Goal: Contribute content: Add original content to the website for others to see

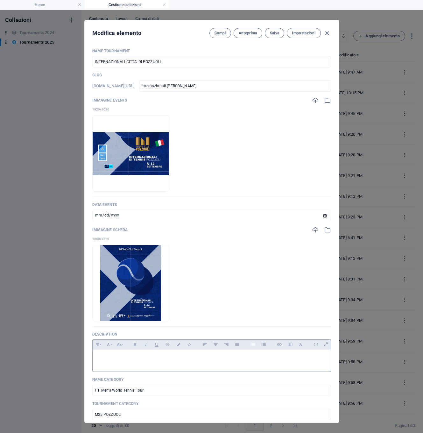
scroll to position [213, 0]
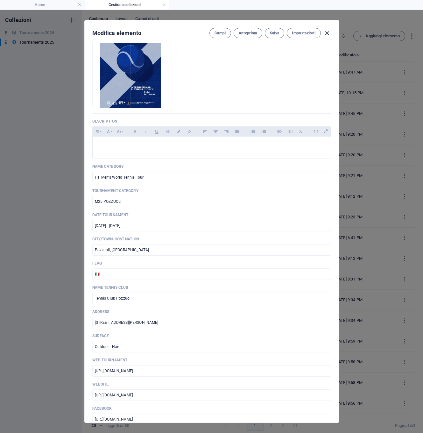
click at [329, 33] on icon "button" at bounding box center [326, 33] width 7 height 7
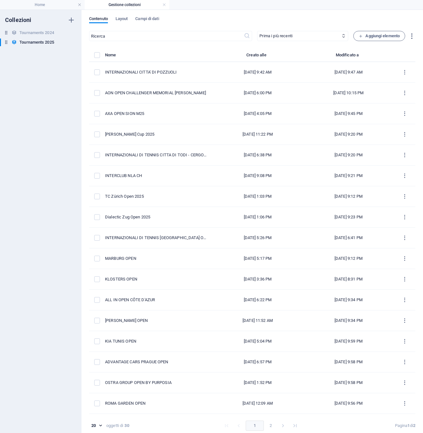
type input "internazionali-[PERSON_NAME]"
click at [61, 4] on h4 "Home" at bounding box center [42, 4] width 85 height 7
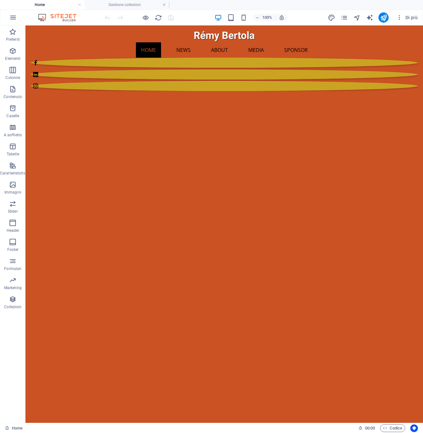
click at [187, 4] on ul "Home Gestione collezioni" at bounding box center [211, 5] width 423 height 10
click at [140, 5] on h4 "Gestione collezioni" at bounding box center [127, 4] width 85 height 7
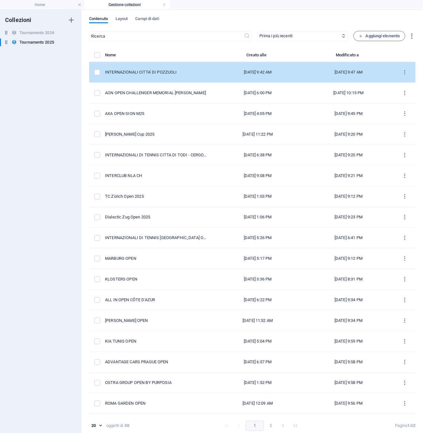
click at [126, 69] on td "INTERNAZIONALI CITTA' DI POZZUOLI" at bounding box center [158, 72] width 107 height 21
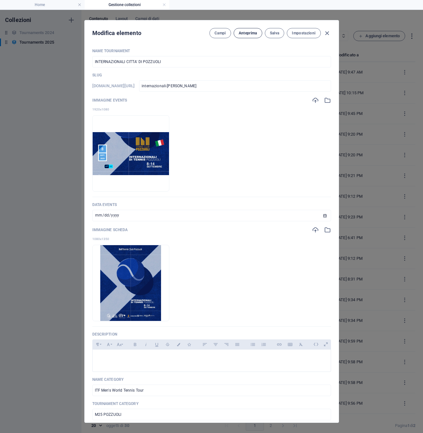
click at [244, 32] on span "Anteprima" at bounding box center [248, 33] width 18 height 5
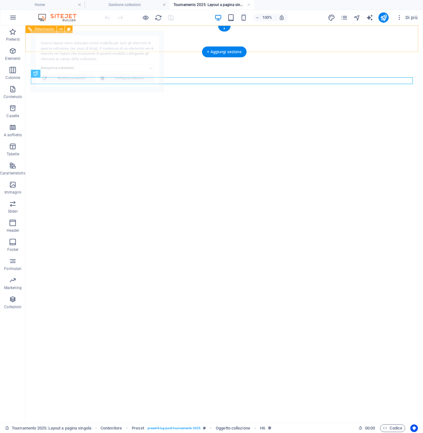
select select "68ba94588d447c353e091bd9"
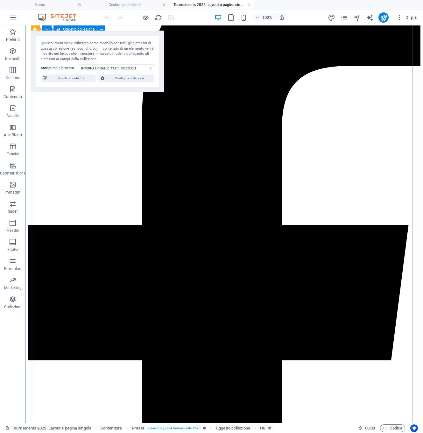
scroll to position [0, 0]
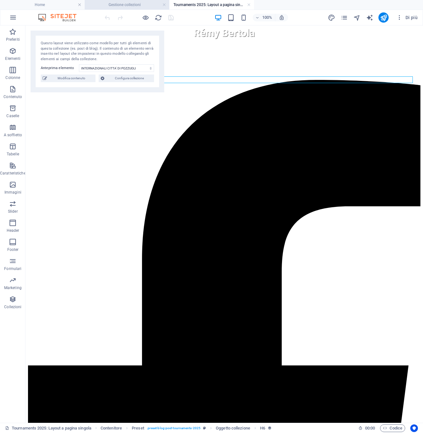
click at [128, 4] on h4 "Gestione collezioni" at bounding box center [127, 4] width 85 height 7
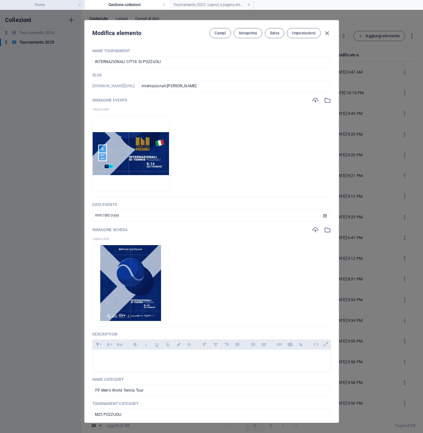
click at [62, 5] on h4 "Home" at bounding box center [42, 4] width 85 height 7
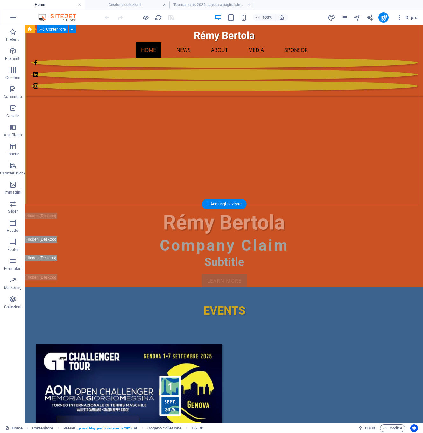
scroll to position [204, 0]
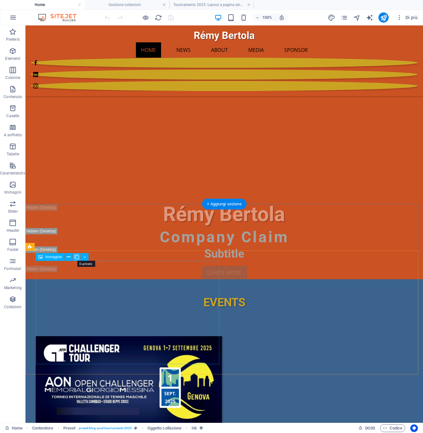
click at [77, 258] on icon at bounding box center [77, 257] width 4 height 7
click at [181, 336] on figure at bounding box center [129, 388] width 186 height 105
click at [71, 258] on button at bounding box center [69, 257] width 8 height 8
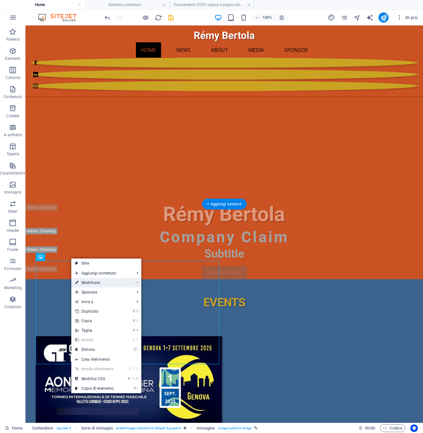
click at [81, 282] on link "⏎ Modificare" at bounding box center [94, 283] width 46 height 10
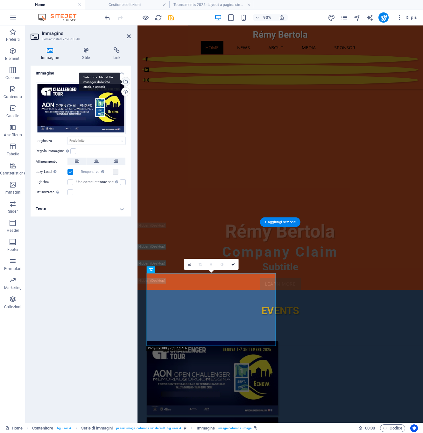
click at [126, 82] on div "Seleziona i file dal file manager, dalle foto stock, o caricali" at bounding box center [125, 82] width 10 height 10
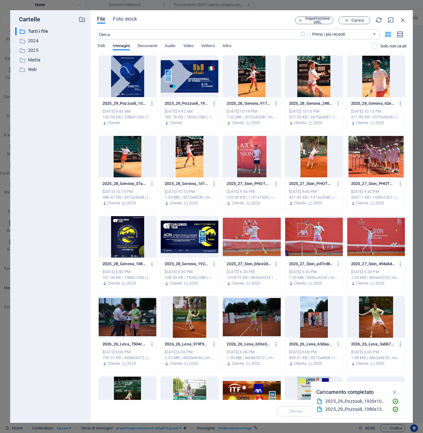
click at [207, 78] on div at bounding box center [190, 76] width 58 height 41
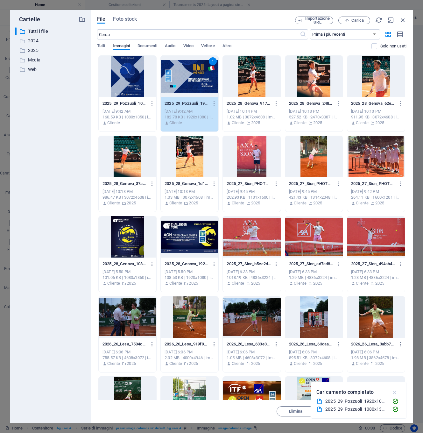
click at [394, 392] on icon "button" at bounding box center [394, 392] width 7 height 7
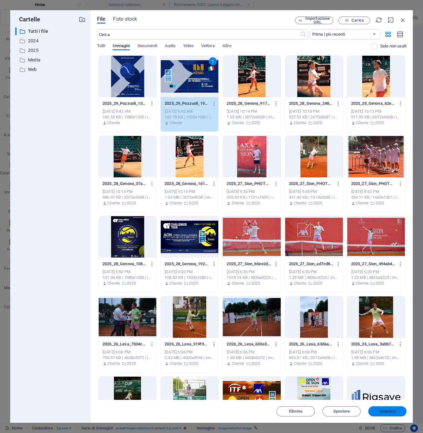
click at [384, 411] on span "Inserisci" at bounding box center [388, 411] width 16 height 4
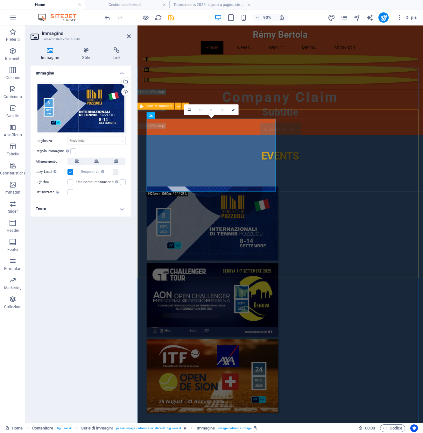
scroll to position [380, 0]
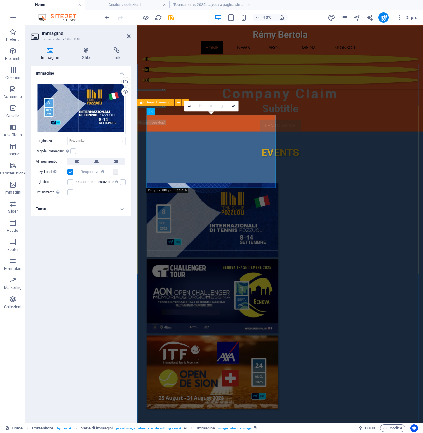
click at [348, 263] on div at bounding box center [296, 326] width 317 height 272
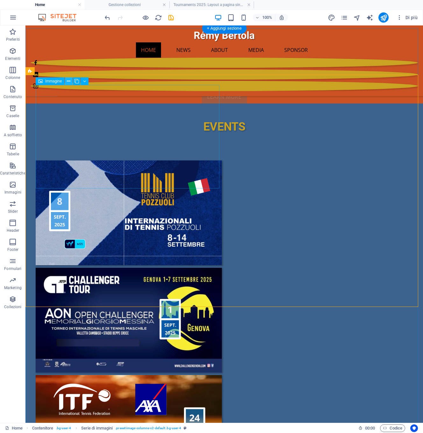
click at [66, 82] on button at bounding box center [69, 81] width 8 height 8
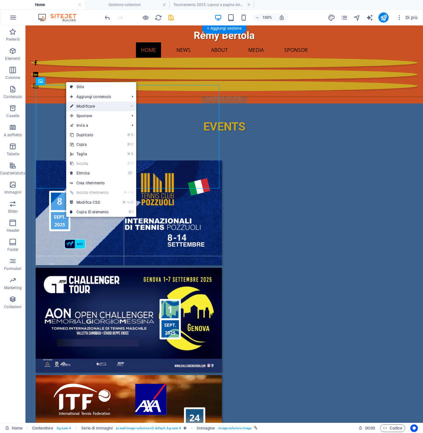
click at [79, 105] on link "⏎ Modificare" at bounding box center [89, 107] width 46 height 10
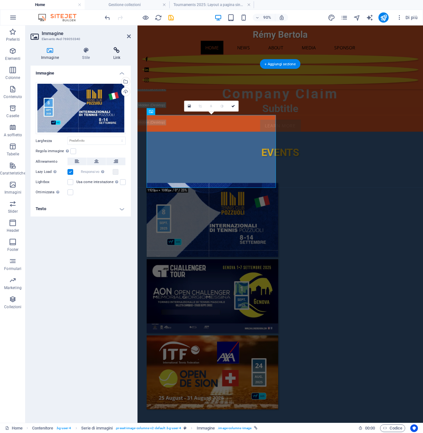
click at [116, 51] on icon at bounding box center [117, 50] width 28 height 6
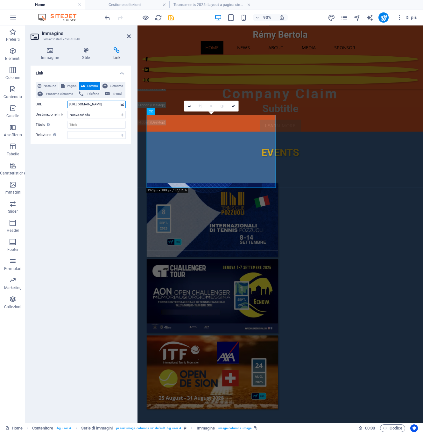
drag, startPoint x: 68, startPoint y: 104, endPoint x: 118, endPoint y: 103, distance: 50.0
click at [118, 103] on input "[URL][DOMAIN_NAME]" at bounding box center [97, 105] width 58 height 8
paste input "[URL][DOMAIN_NAME]"
type input "[URL][DOMAIN_NAME]"
click at [170, 18] on icon "save" at bounding box center [170, 17] width 7 height 7
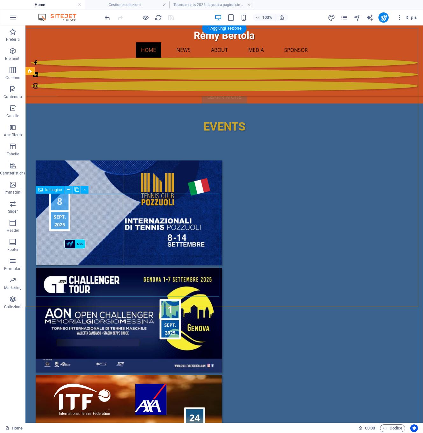
click at [69, 190] on icon at bounding box center [69, 189] width 4 height 7
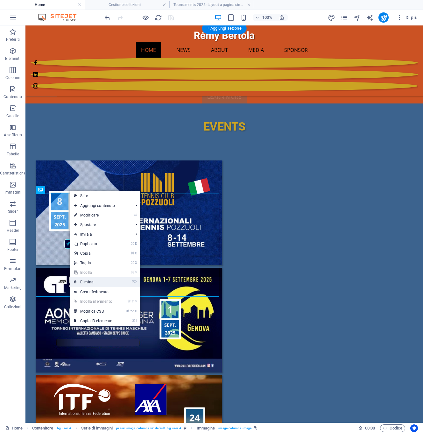
click at [84, 283] on link "⌦ Elimina" at bounding box center [93, 282] width 46 height 10
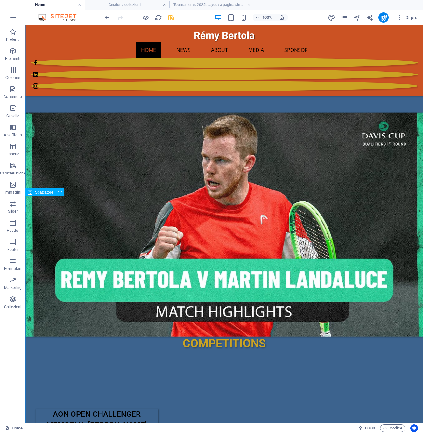
scroll to position [690, 0]
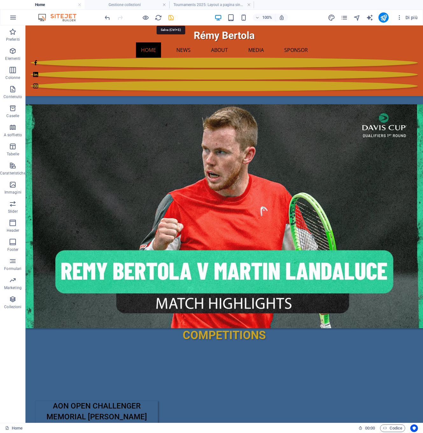
click at [170, 17] on icon "save" at bounding box center [170, 17] width 7 height 7
click at [385, 17] on icon "publish" at bounding box center [383, 17] width 7 height 7
